Goal: Navigation & Orientation: Find specific page/section

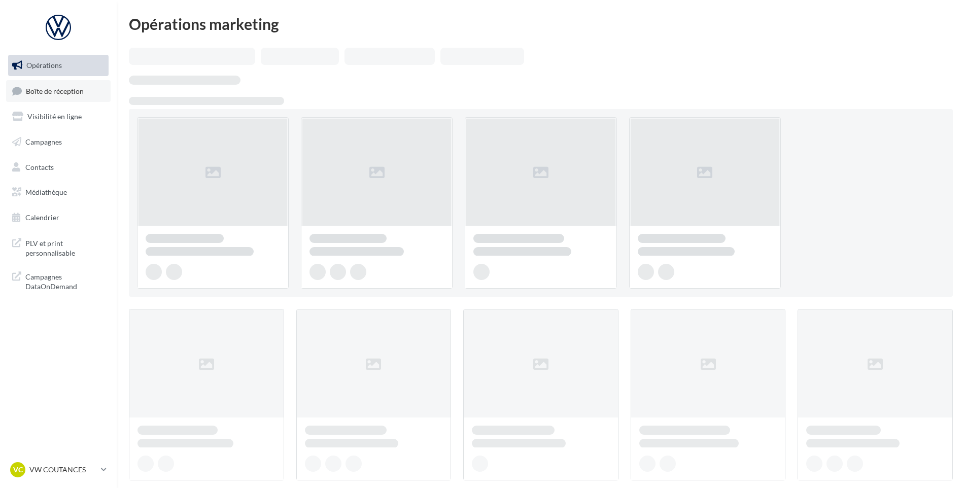
click at [35, 81] on link "Boîte de réception" at bounding box center [58, 91] width 104 height 22
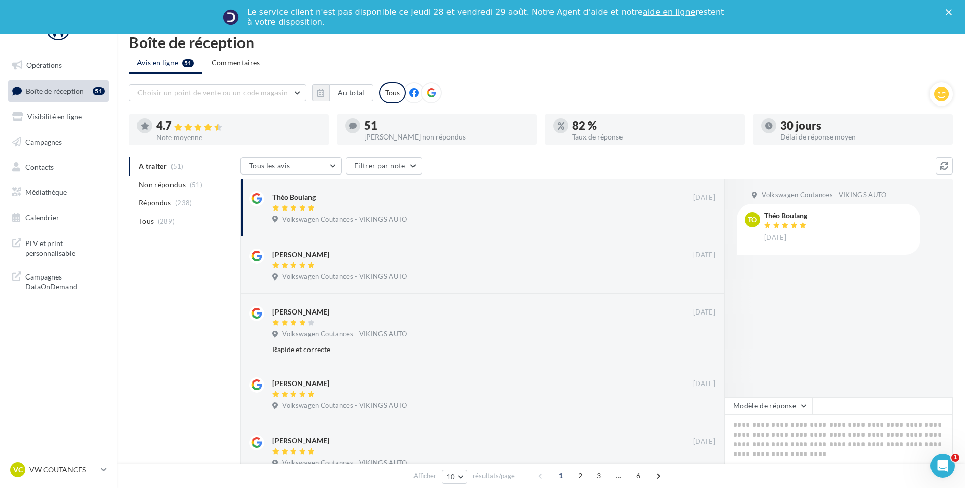
click at [66, 485] on div "VC VW COUTANCES vw-cou-vau" at bounding box center [58, 474] width 117 height 28
click at [72, 475] on div "VC VW COUTANCES vw-cou-vau" at bounding box center [53, 469] width 87 height 15
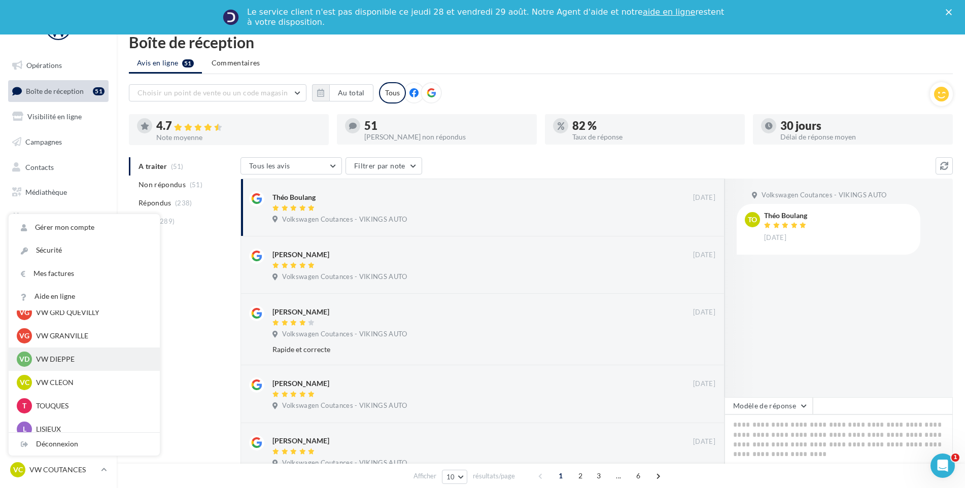
scroll to position [254, 0]
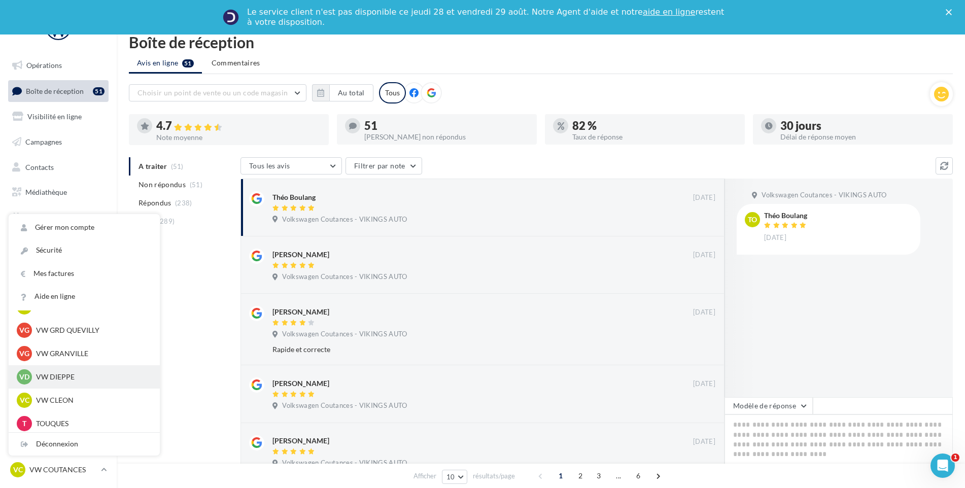
click at [74, 373] on p "VW DIEPPE" at bounding box center [92, 377] width 112 height 10
